Goal: Navigation & Orientation: Find specific page/section

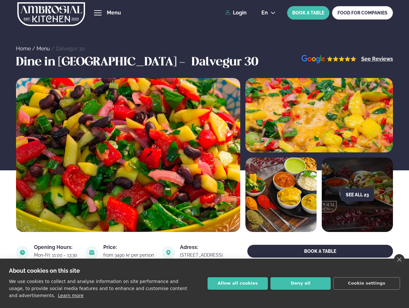
click at [399, 260] on link "close" at bounding box center [399, 259] width 11 height 11
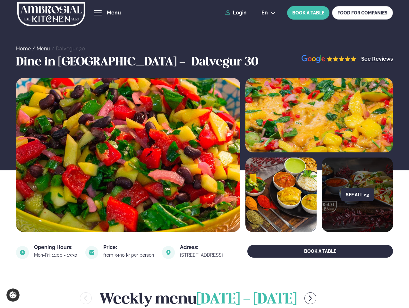
click at [98, 13] on span "hamburger" at bounding box center [98, 13] width 6 height 6
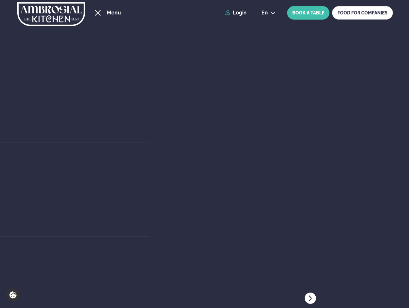
click at [268, 13] on span "en" at bounding box center [265, 12] width 6 height 5
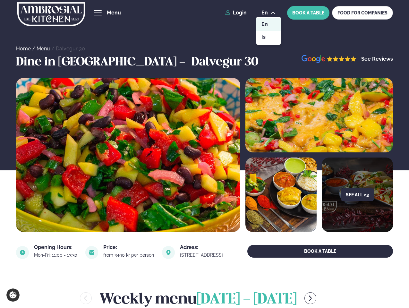
click at [357, 195] on button "See all 23" at bounding box center [357, 194] width 33 height 13
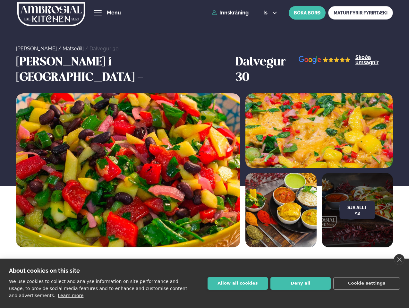
click at [399, 260] on link "close" at bounding box center [399, 259] width 11 height 11
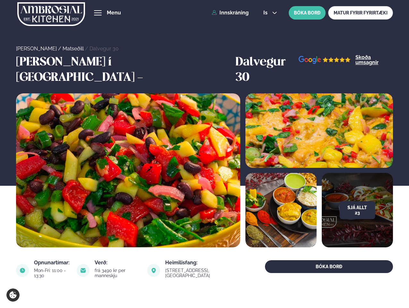
click at [98, 13] on span "hamburger" at bounding box center [98, 13] width 6 height 6
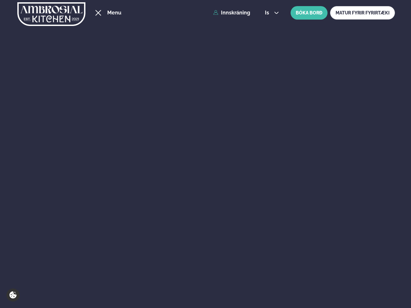
click at [270, 13] on span "is" at bounding box center [268, 12] width 6 height 5
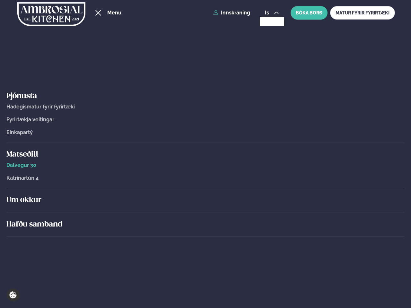
click at [357, 195] on h5 "Um okkur" at bounding box center [205, 200] width 398 height 10
